Goal: Transaction & Acquisition: Purchase product/service

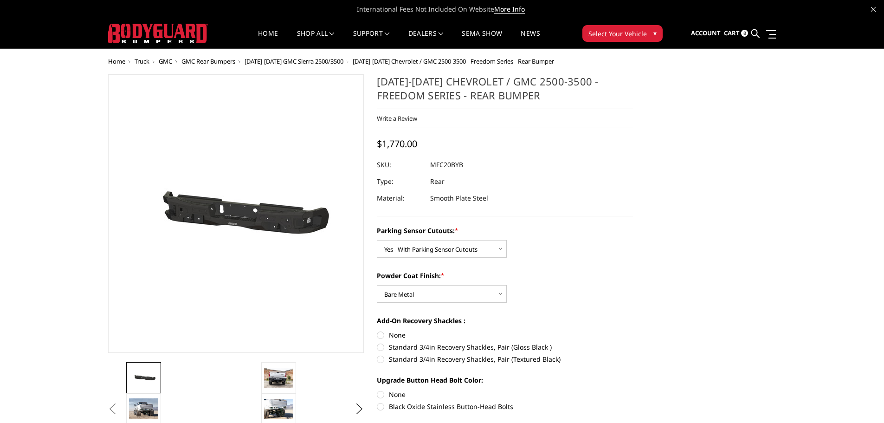
select select "2870"
select select "2871"
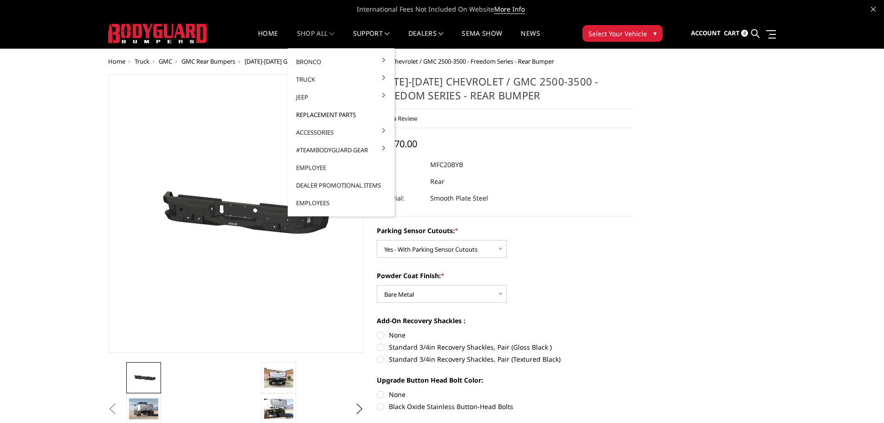
click at [309, 115] on link "Replacement Parts" at bounding box center [340, 115] width 99 height 18
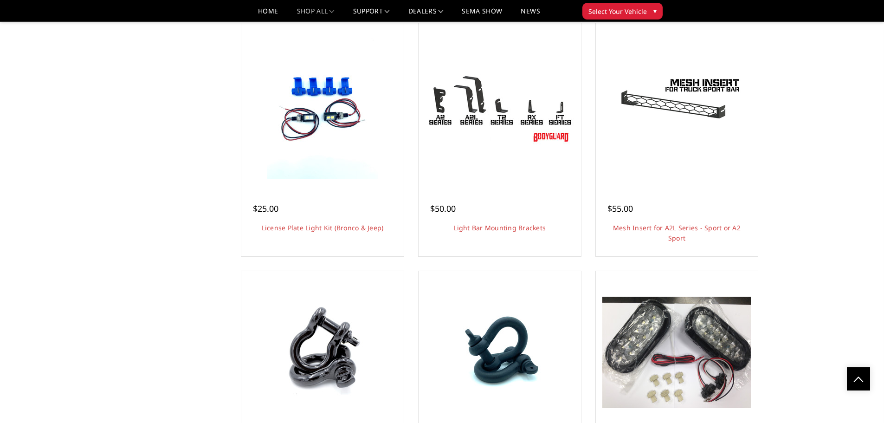
scroll to position [1902, 0]
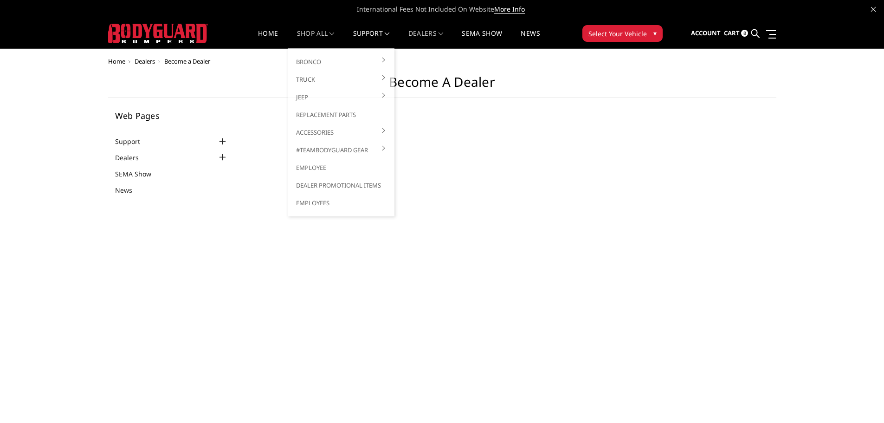
select select "US"
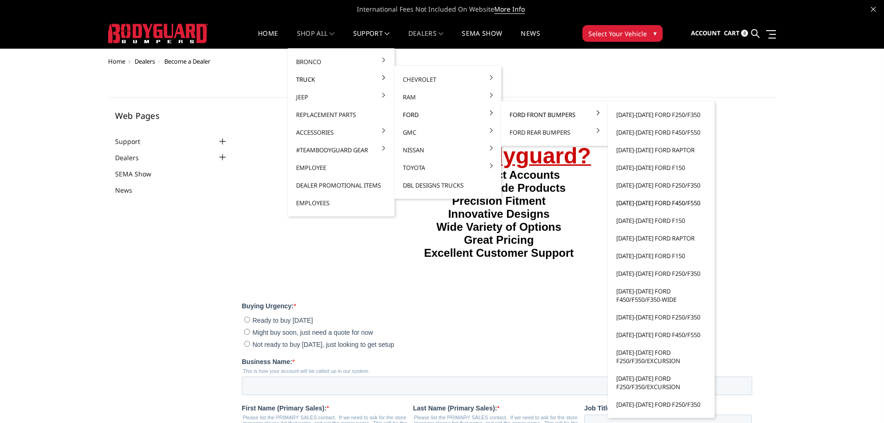
click at [646, 201] on link "[DATE]-[DATE] Ford F450/F550" at bounding box center [660, 203] width 99 height 18
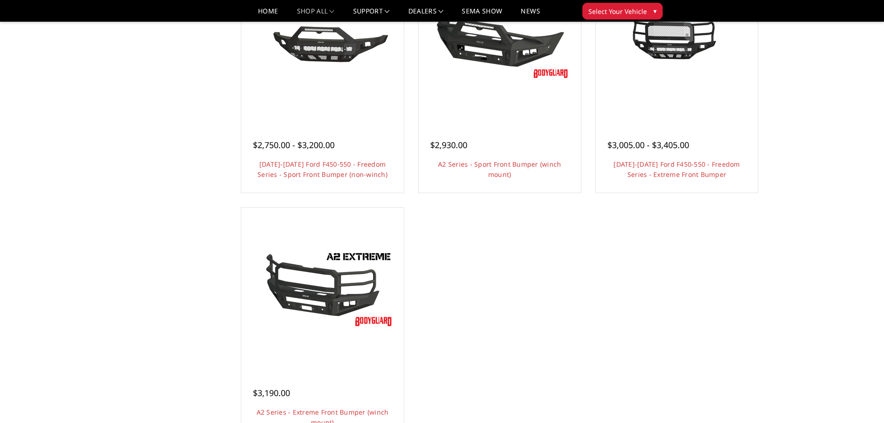
scroll to position [603, 0]
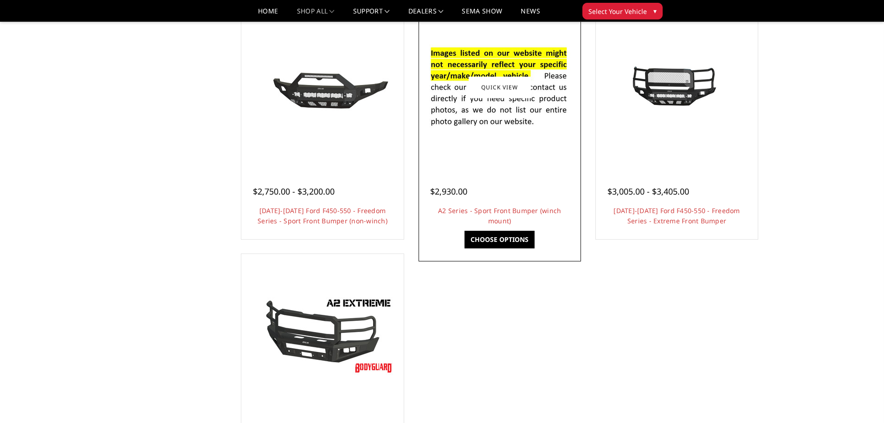
click at [489, 119] on img at bounding box center [499, 87] width 148 height 101
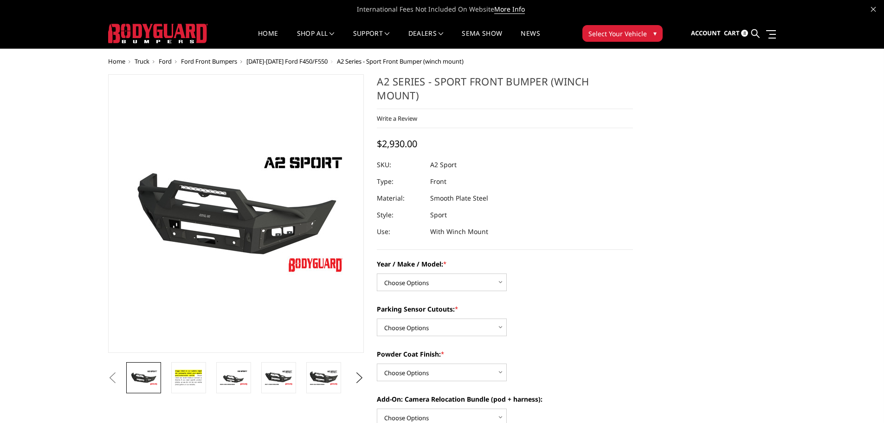
click at [581, 264] on label "Year / Make / Model: *" at bounding box center [505, 264] width 256 height 10
click at [507, 273] on select "Choose Options Chevrolet 20-23 2500 / 3500 Ford 17-22 F250 / F350 Ford 17-22 F4…" at bounding box center [442, 282] width 130 height 18
click at [274, 63] on span "[DATE]-[DATE] Ford F450/F550" at bounding box center [286, 61] width 81 height 8
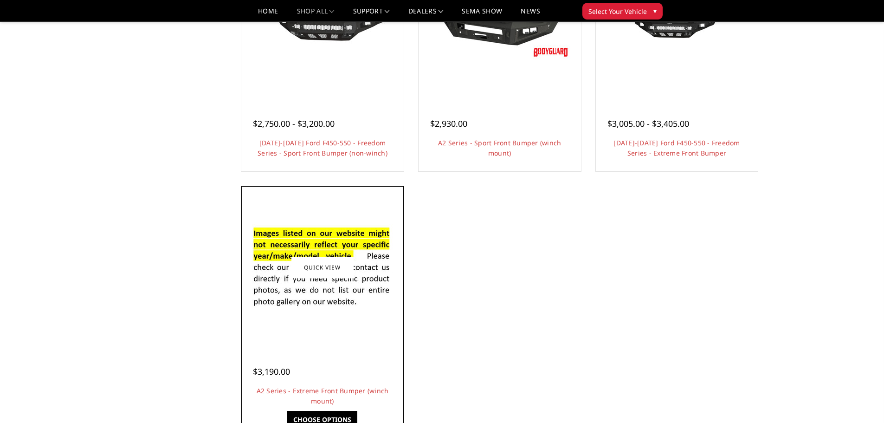
scroll to position [742, 0]
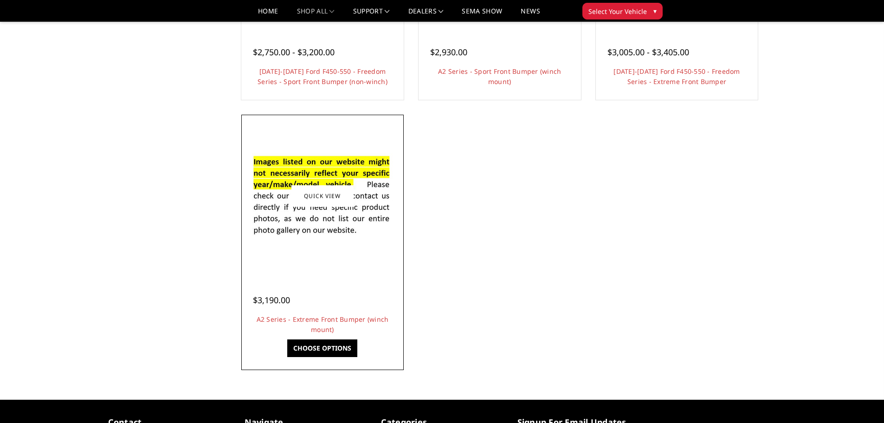
click at [316, 226] on img at bounding box center [322, 195] width 148 height 101
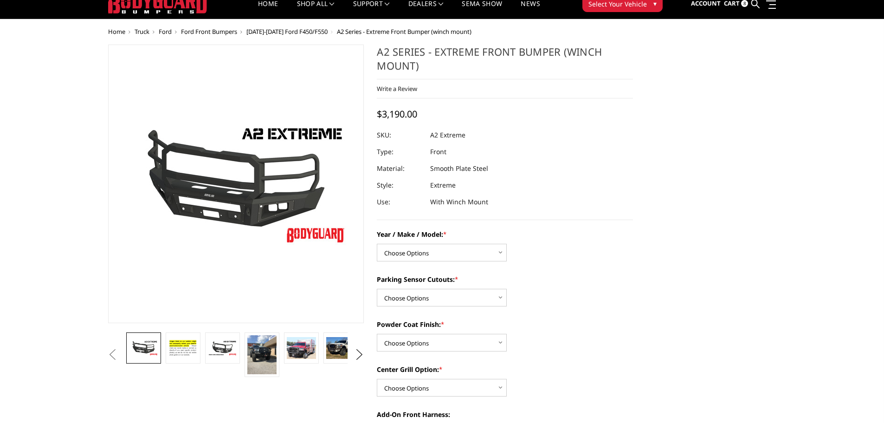
scroll to position [46, 0]
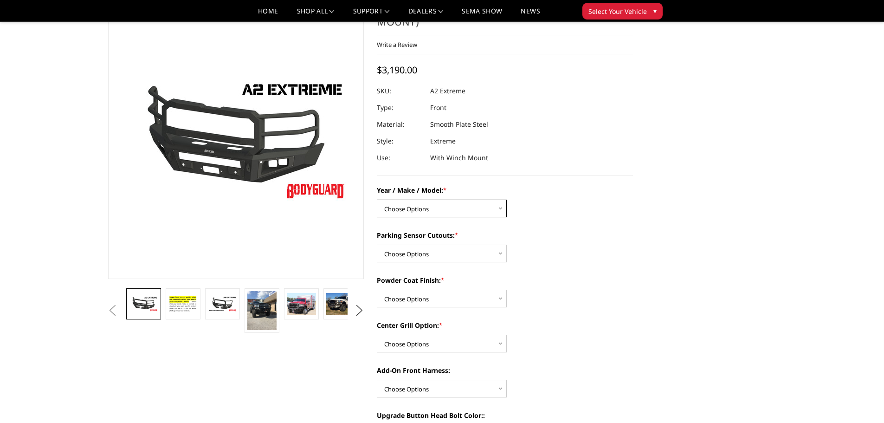
click at [484, 211] on select "Choose Options Chevrolet 20-23 2500 / 3500 Ford 17-22 F250 / F350 Ford 17-22 F4…" at bounding box center [442, 208] width 130 height 18
select select "827"
click at [377, 199] on select "Choose Options Chevrolet 20-23 2500 / 3500 Ford 17-22 F250 / F350 Ford 17-22 F4…" at bounding box center [442, 208] width 130 height 18
click at [493, 254] on select "Choose Options Yes - I have front parking sensors No - I do NOT have parking se…" at bounding box center [442, 254] width 130 height 18
select select "541"
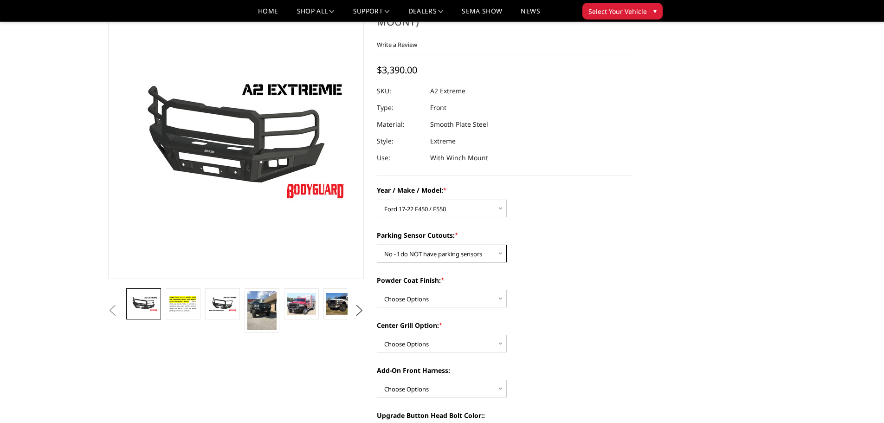
click at [377, 245] on select "Choose Options Yes - I have front parking sensors No - I do NOT have parking se…" at bounding box center [442, 254] width 130 height 18
click at [478, 301] on select "Choose Options Bare metal (included) Texture Black Powder Coat" at bounding box center [442, 299] width 130 height 18
select select "518"
click at [377, 290] on select "Choose Options Bare metal (included) Texture Black Powder Coat" at bounding box center [442, 299] width 130 height 18
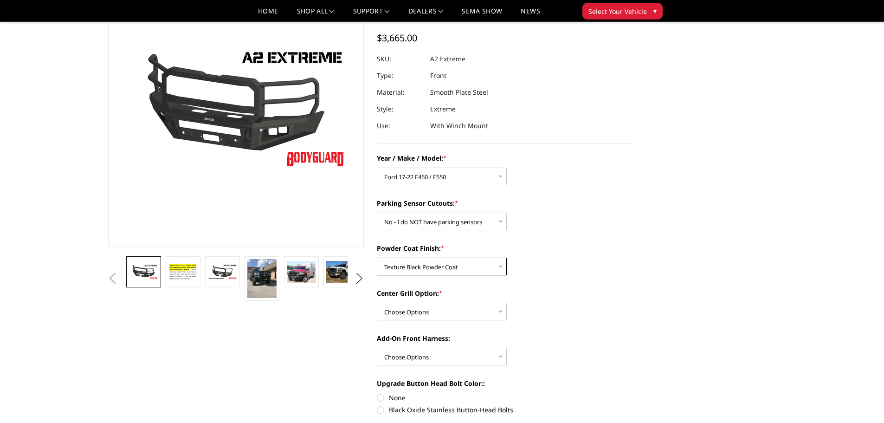
scroll to position [93, 0]
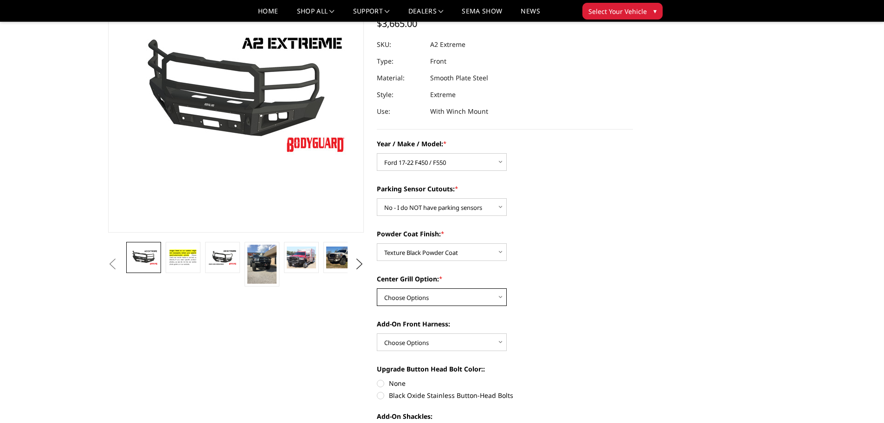
click at [487, 303] on select "Choose Options Add expanded metal in center grill Decline this option" at bounding box center [442, 297] width 130 height 18
select select "1081"
click at [377, 288] on select "Choose Options Add expanded metal in center grill Decline this option" at bounding box center [442, 297] width 130 height 18
click at [489, 343] on select "Choose Options WITH front camera harness WITHOUT front camera harness" at bounding box center [442, 342] width 130 height 18
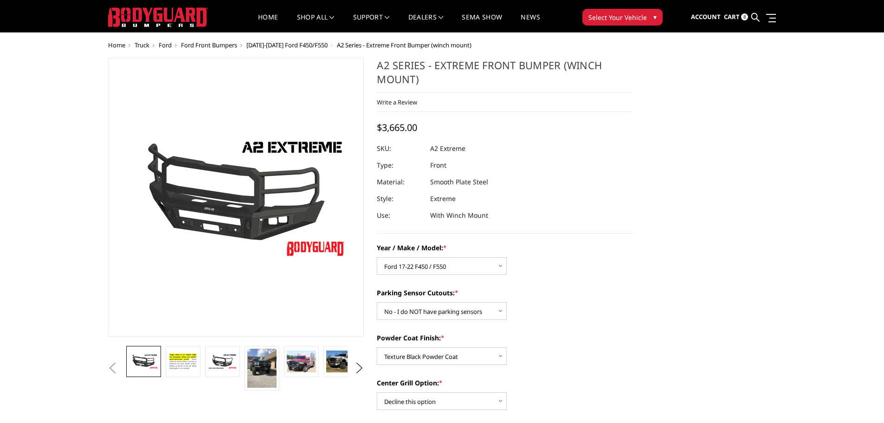
scroll to position [0, 0]
